Goal: Information Seeking & Learning: Find specific page/section

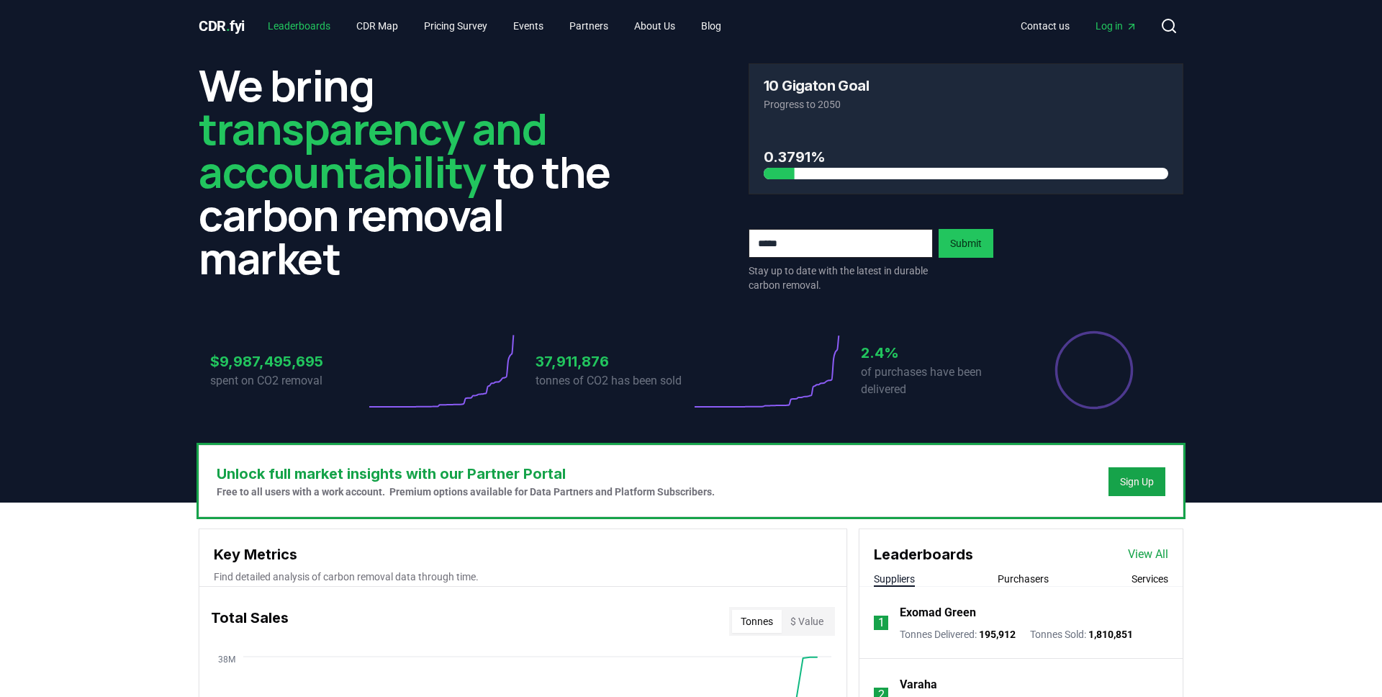
click at [315, 24] on link "Leaderboards" at bounding box center [299, 26] width 86 height 26
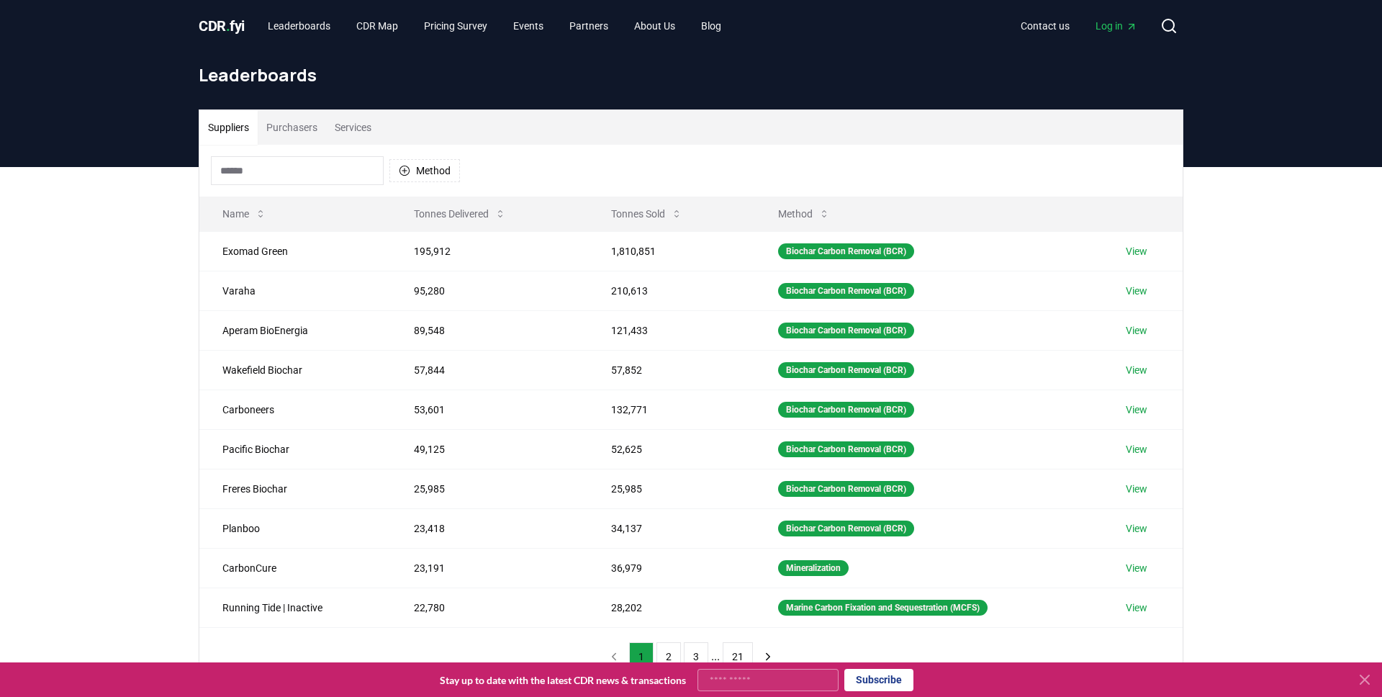
click at [310, 126] on button "Purchasers" at bounding box center [292, 127] width 68 height 35
click at [241, 125] on button "Suppliers" at bounding box center [228, 127] width 58 height 35
click at [254, 173] on input at bounding box center [297, 170] width 173 height 29
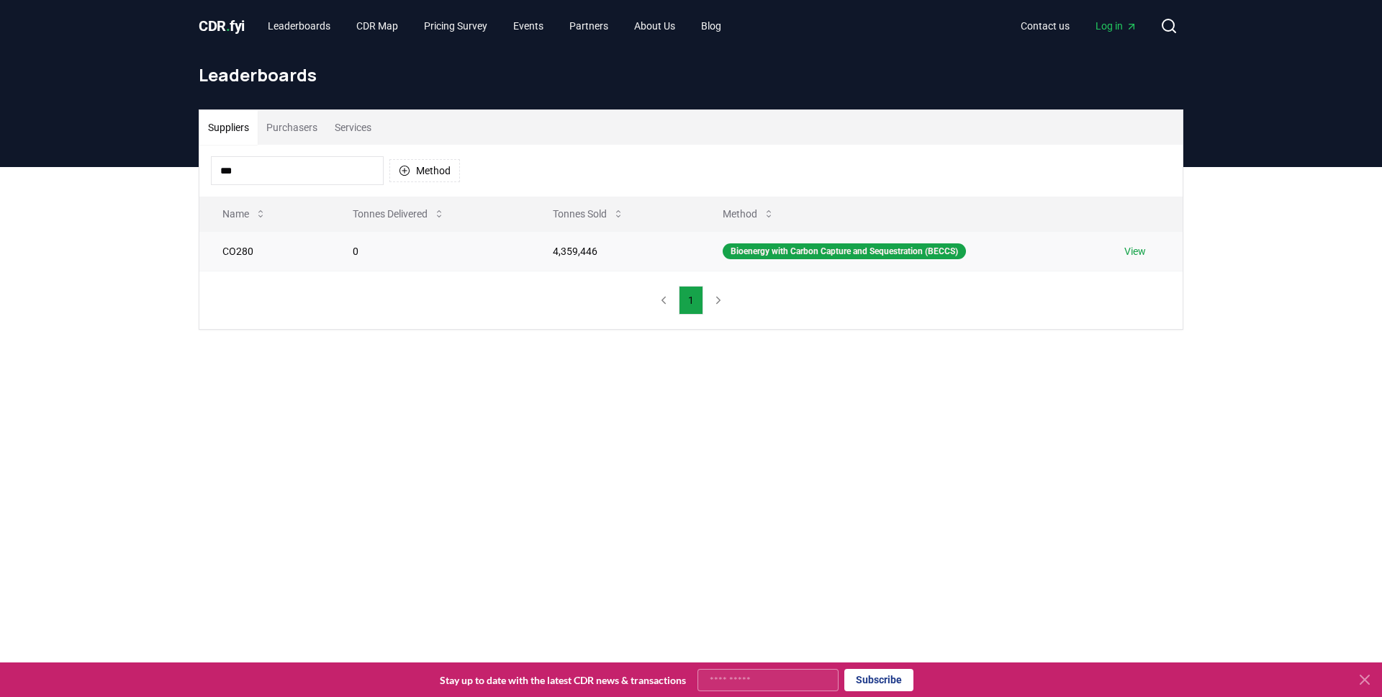
type input "***"
click at [1146, 249] on link "View" at bounding box center [1136, 251] width 22 height 14
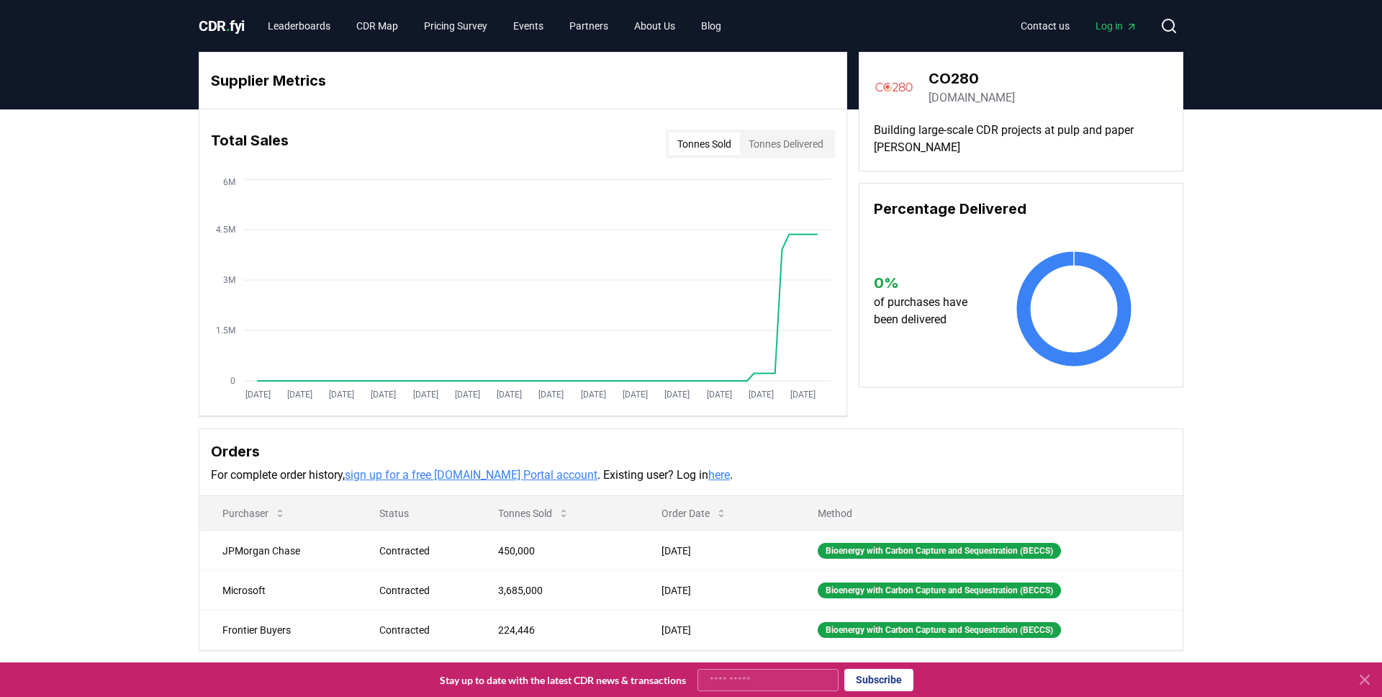
click at [1122, 29] on span "Log in" at bounding box center [1117, 26] width 42 height 14
